Goal: Task Accomplishment & Management: Manage account settings

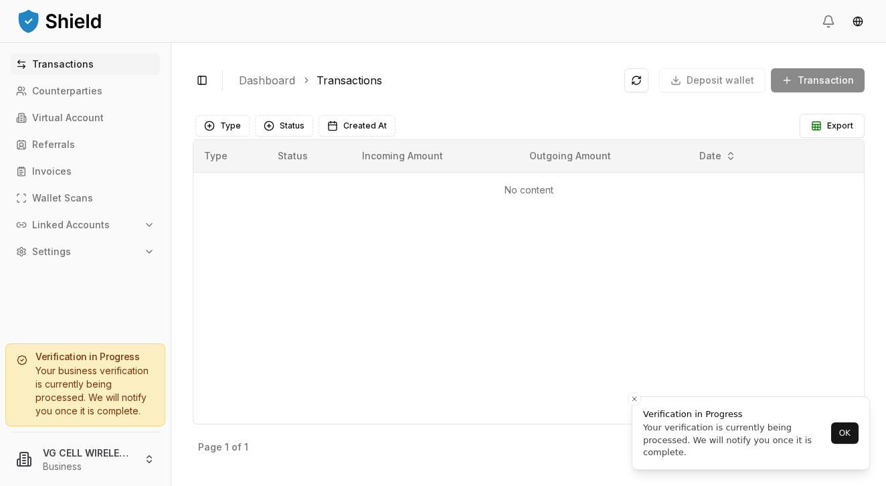
click at [116, 371] on div "Your business verification is currently being processed. We will notify you onc…" at bounding box center [85, 391] width 137 height 54
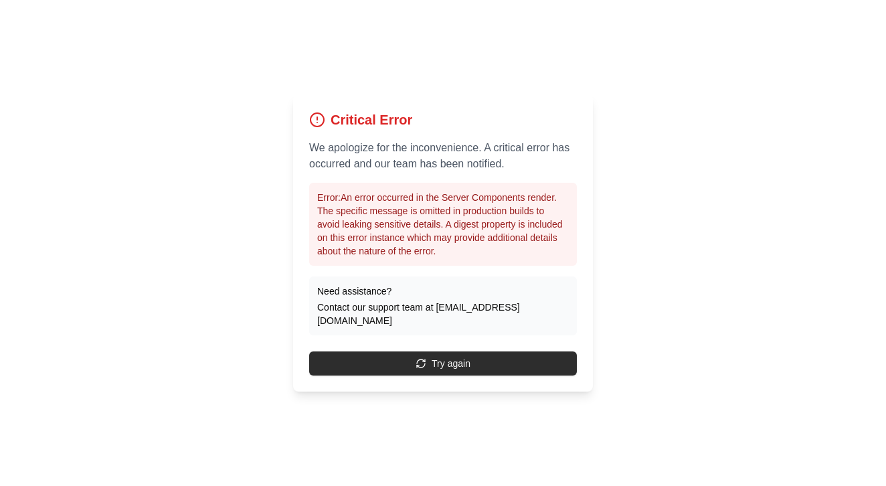
click at [397, 355] on button "Try again" at bounding box center [443, 363] width 268 height 24
click at [422, 359] on button "Try again" at bounding box center [443, 363] width 268 height 24
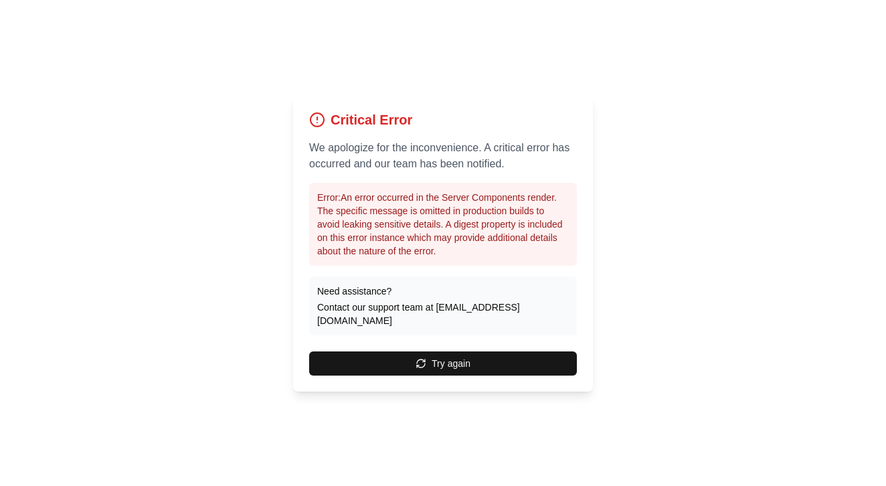
click at [422, 359] on button "Try again" at bounding box center [443, 363] width 268 height 24
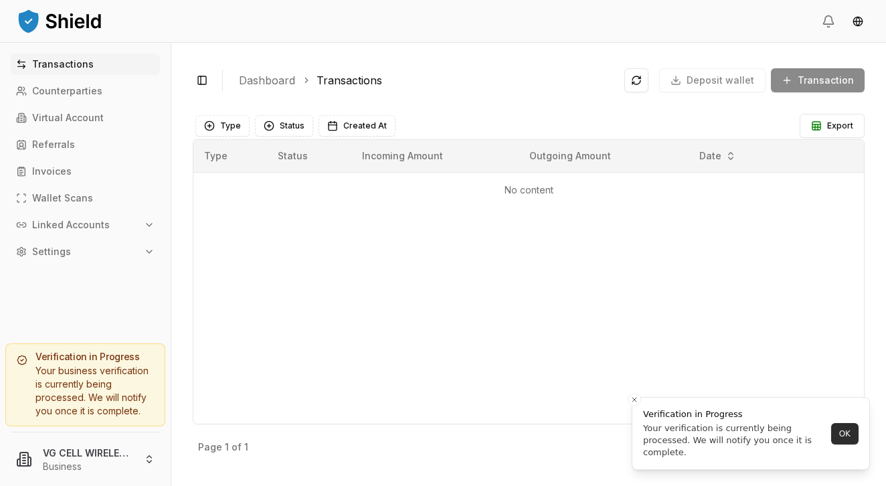
click at [838, 434] on button "OK" at bounding box center [844, 433] width 27 height 21
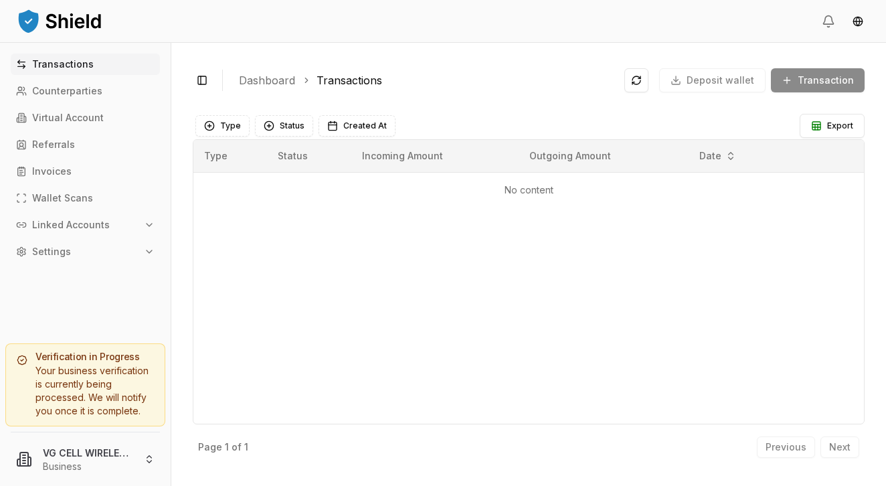
click at [145, 252] on icon "button" at bounding box center [149, 251] width 11 height 11
click at [858, 21] on html "Transactions Counterparties Virtual Account Referrals Invoices Wallet Scans Lin…" at bounding box center [443, 243] width 886 height 486
click at [828, 21] on html "Transactions Counterparties Virtual Account Referrals Invoices Wallet Scans Lin…" at bounding box center [443, 243] width 886 height 486
click at [828, 22] on icon at bounding box center [828, 21] width 13 height 13
click at [151, 459] on html "Transactions Counterparties Virtual Account Referrals Invoices Wallet Scans Lin…" at bounding box center [443, 243] width 886 height 486
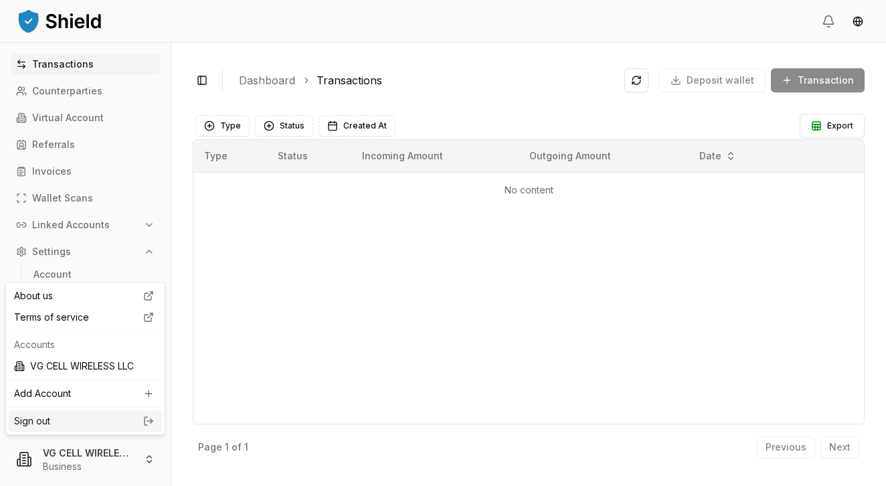
click at [94, 421] on link "Sign out" at bounding box center [85, 420] width 143 height 13
